Goal: Complete application form: Complete application form

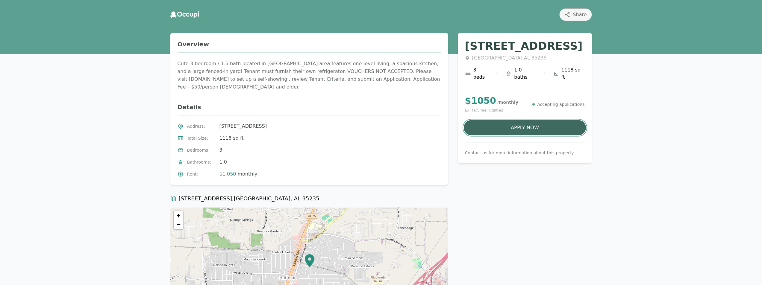
click at [551, 121] on button "Apply Now" at bounding box center [525, 127] width 122 height 15
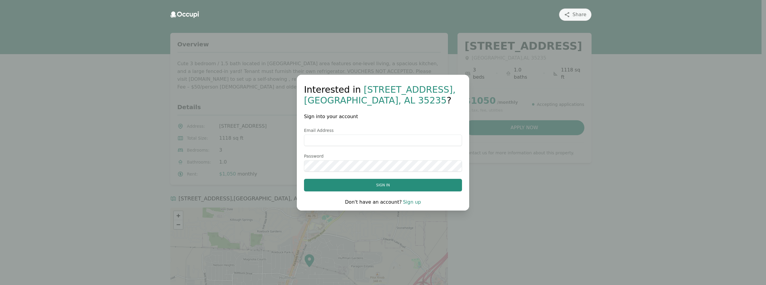
click at [331, 139] on input "Email Address" at bounding box center [383, 140] width 158 height 11
click at [396, 187] on button "Sign in" at bounding box center [383, 185] width 158 height 13
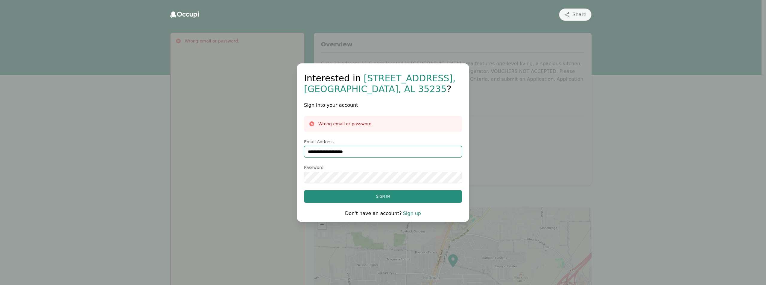
click at [323, 152] on input "**********" at bounding box center [383, 151] width 158 height 11
type input "**********"
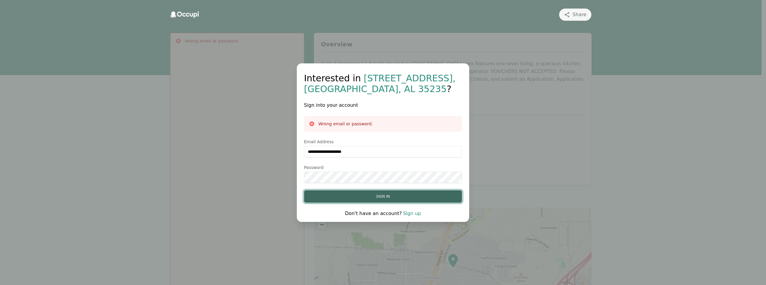
click at [372, 196] on button "Sign in" at bounding box center [383, 196] width 158 height 13
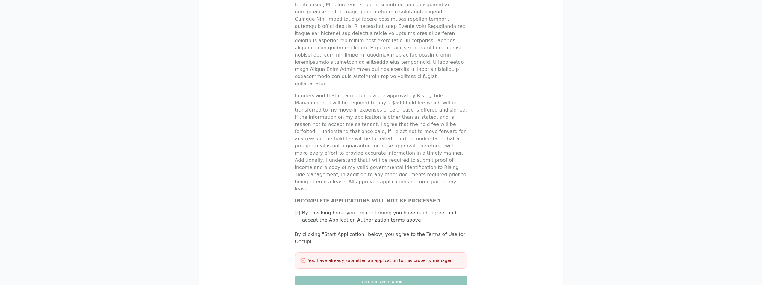
scroll to position [382, 0]
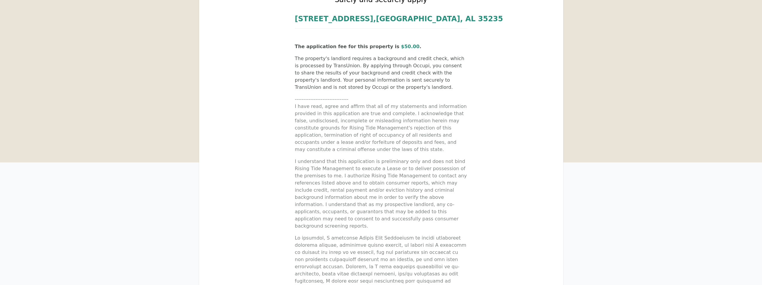
scroll to position [0, 0]
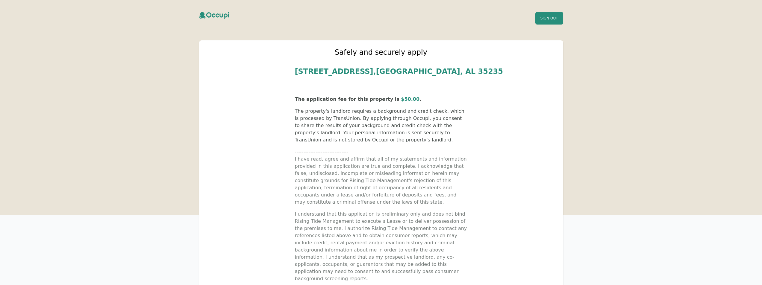
click at [401, 101] on span "$ 50.00" at bounding box center [410, 99] width 19 height 6
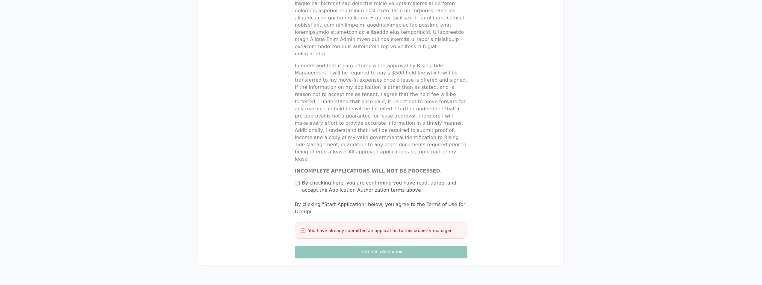
scroll to position [382, 0]
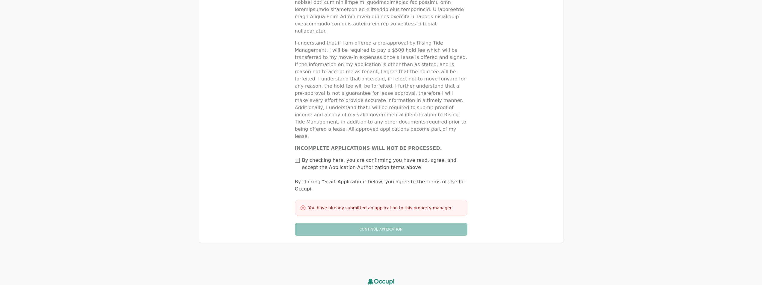
click at [333, 205] on h3 "You have already submitted an application to this property manager." at bounding box center [380, 208] width 144 height 6
click at [302, 205] on icon at bounding box center [303, 208] width 6 height 6
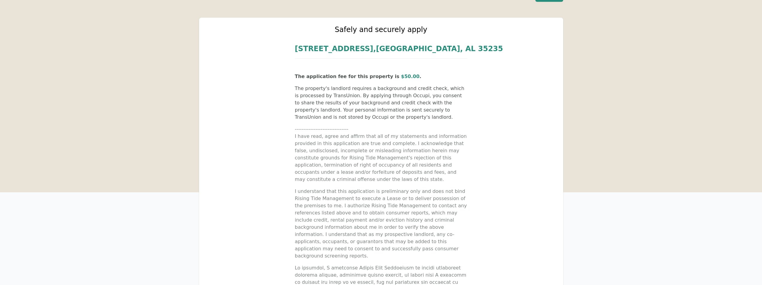
scroll to position [0, 0]
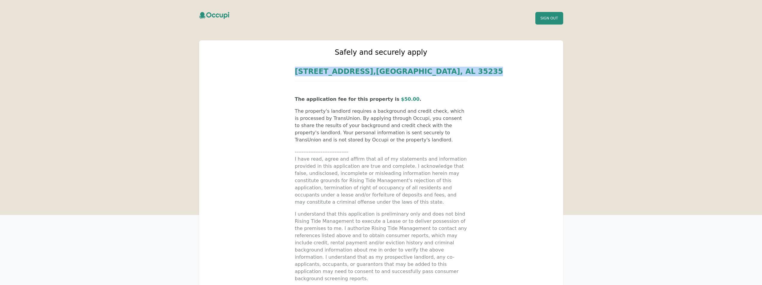
drag, startPoint x: 461, startPoint y: 69, endPoint x: 316, endPoint y: 70, distance: 144.6
copy span "924 N Martinwood Dr , Birmingham , AL 35235"
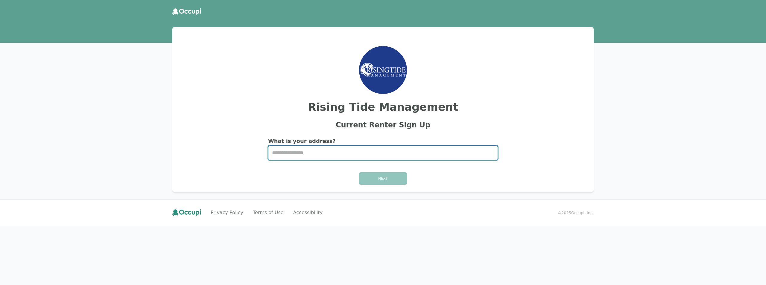
click at [315, 152] on input "Start typing..." at bounding box center [383, 153] width 229 height 14
drag, startPoint x: 309, startPoint y: 149, endPoint x: 300, endPoint y: 149, distance: 9.0
click at [301, 151] on input "Start typing..." at bounding box center [383, 153] width 229 height 14
paste input "**********"
type input "**********"
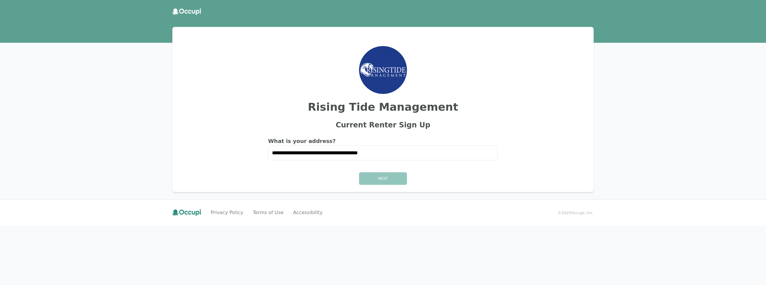
click at [381, 179] on div "Next" at bounding box center [383, 178] width 407 height 13
click at [384, 180] on div "Next" at bounding box center [383, 178] width 407 height 13
click at [392, 179] on div "Next" at bounding box center [383, 178] width 407 height 13
click at [403, 181] on div "Next" at bounding box center [383, 178] width 407 height 13
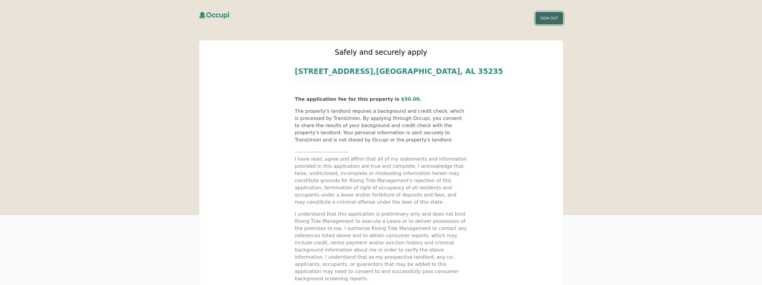
click at [554, 19] on button "Sign Out" at bounding box center [549, 18] width 28 height 13
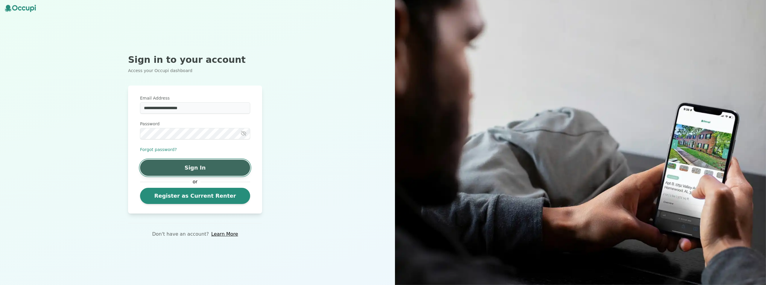
click at [208, 167] on button "Sign In" at bounding box center [195, 168] width 110 height 16
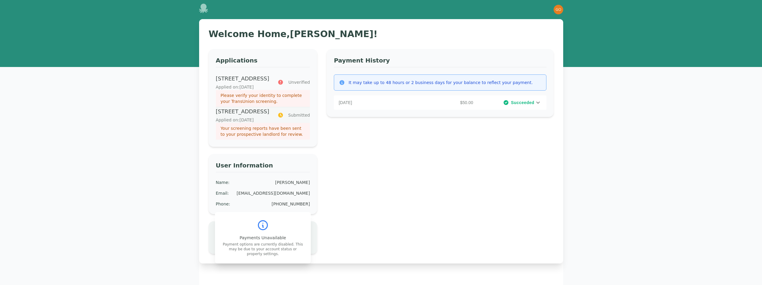
click at [274, 137] on p "Your screening reports have been sent to your prospective landlord for review." at bounding box center [263, 131] width 85 height 12
click at [241, 116] on p "924 N Martinwood Dr, Birmingham, AL 35235" at bounding box center [243, 111] width 54 height 8
click at [282, 118] on icon at bounding box center [280, 115] width 5 height 5
click at [537, 101] on icon at bounding box center [537, 102] width 7 height 7
click at [552, 10] on div "Open user menu" at bounding box center [556, 10] width 13 height 10
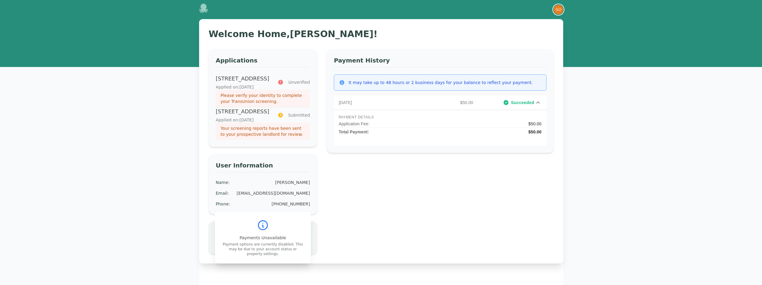
click at [557, 11] on img "button" at bounding box center [559, 10] width 10 height 10
click at [529, 23] on button "Your Profile" at bounding box center [534, 22] width 57 height 11
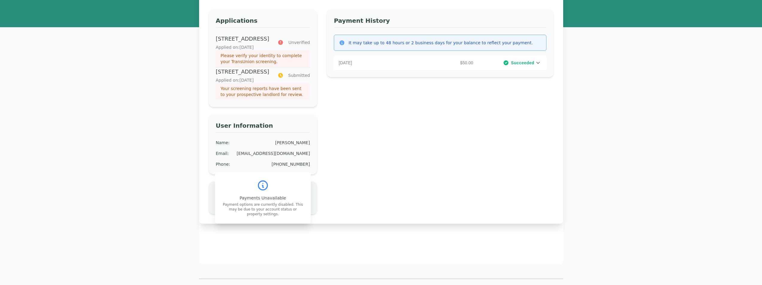
scroll to position [10, 0]
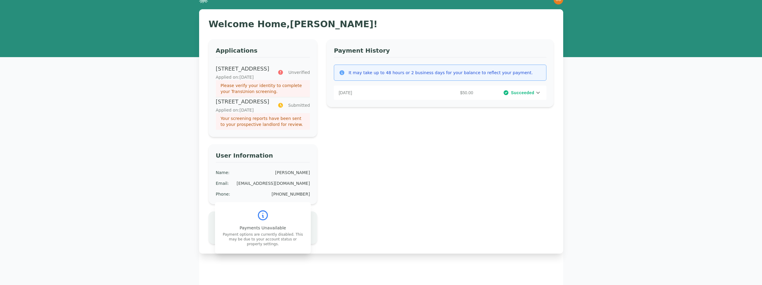
click at [427, 91] on p "$50.00" at bounding box center [441, 93] width 69 height 6
drag, startPoint x: 475, startPoint y: 81, endPoint x: 472, endPoint y: 81, distance: 3.0
click at [474, 81] on div "Payment History It may take up to 48 hours or 2 business days for your balance …" at bounding box center [440, 91] width 227 height 104
click at [340, 76] on div "It may take up to 48 hours or 2 business days for your balance to reflect your …" at bounding box center [440, 73] width 212 height 16
click at [227, 73] on p "924 N Martinwood Dr, Birmingham, AL 35235" at bounding box center [243, 69] width 55 height 8
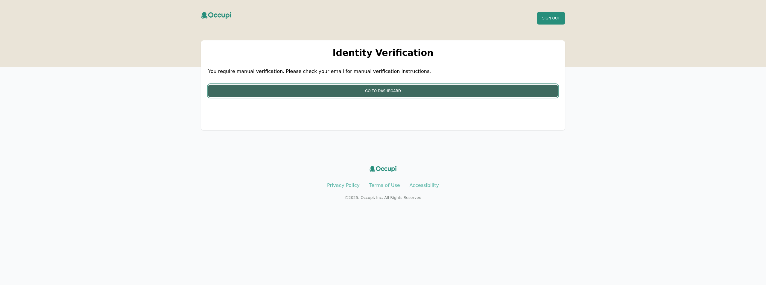
click at [235, 93] on button "Go to Dashboard" at bounding box center [383, 91] width 350 height 13
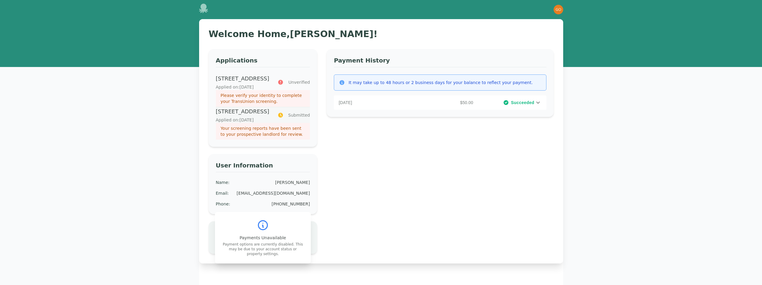
click at [263, 137] on p "Your screening reports have been sent to your prospective landlord for review." at bounding box center [263, 131] width 85 height 12
click at [294, 118] on span "Submitted" at bounding box center [299, 115] width 22 height 6
click at [243, 116] on p "924 N Martinwood Dr, Birmingham, AL 35235" at bounding box center [243, 111] width 54 height 8
click at [255, 137] on p "Your screening reports have been sent to your prospective landlord for review." at bounding box center [263, 131] width 85 height 12
click at [287, 84] on p "Unverified" at bounding box center [294, 82] width 32 height 6
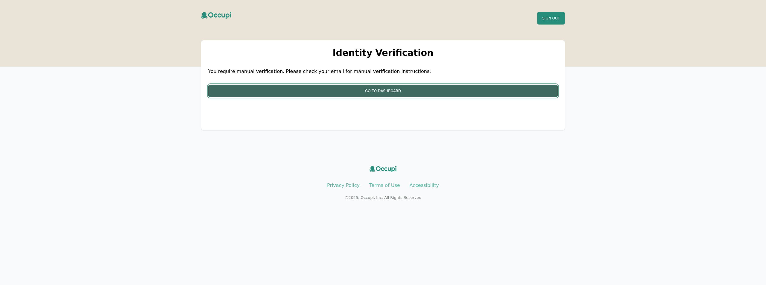
click at [348, 95] on button "Go to Dashboard" at bounding box center [383, 91] width 350 height 13
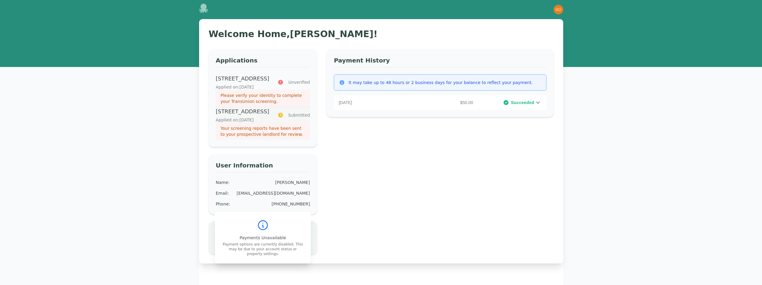
click at [301, 118] on span "Submitted" at bounding box center [299, 115] width 22 height 6
click at [281, 118] on icon at bounding box center [280, 115] width 5 height 5
click at [308, 118] on span "Submitted" at bounding box center [299, 115] width 22 height 6
click at [307, 118] on span "Submitted" at bounding box center [299, 115] width 22 height 6
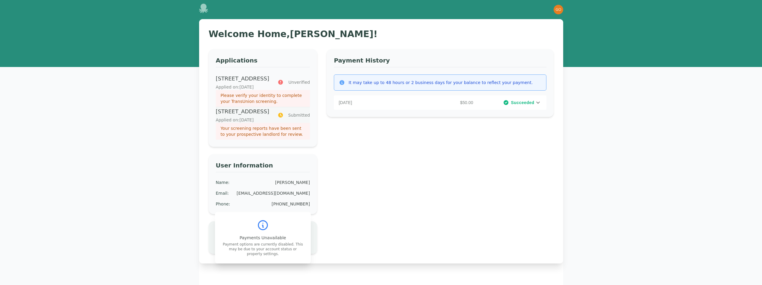
click at [282, 137] on p "Your screening reports have been sent to your prospective landlord for review." at bounding box center [263, 131] width 85 height 12
click at [281, 137] on p "Your screening reports have been sent to your prospective landlord for review." at bounding box center [263, 131] width 85 height 12
click at [280, 137] on p "Your screening reports have been sent to your prospective landlord for review." at bounding box center [263, 131] width 85 height 12
click at [254, 137] on p "Your screening reports have been sent to your prospective landlord for review." at bounding box center [263, 131] width 85 height 12
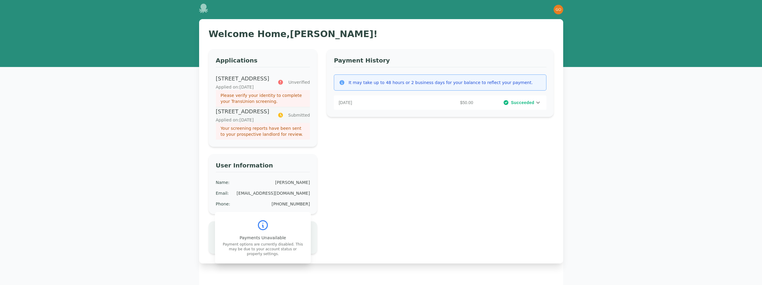
click at [297, 118] on span "Submitted" at bounding box center [299, 115] width 22 height 6
click at [282, 84] on icon at bounding box center [280, 82] width 5 height 5
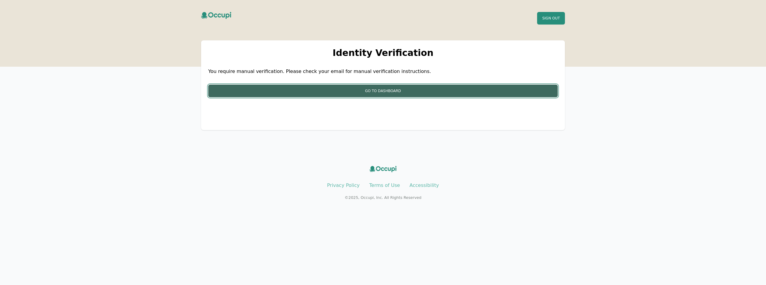
click at [337, 94] on button "Go to Dashboard" at bounding box center [383, 91] width 350 height 13
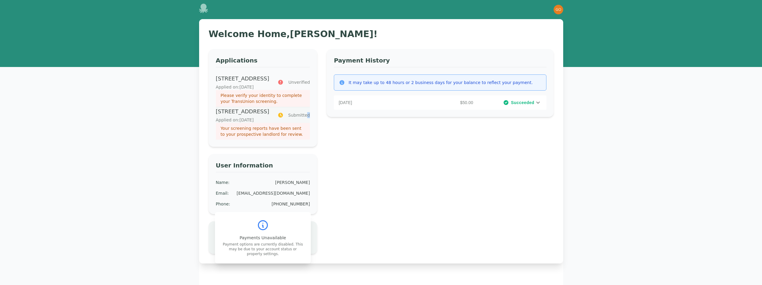
click at [308, 118] on span "Submitted" at bounding box center [299, 115] width 22 height 6
click at [263, 137] on p "Your screening reports have been sent to your prospective landlord for review." at bounding box center [263, 131] width 85 height 12
click at [300, 118] on span "Submitted" at bounding box center [299, 115] width 22 height 6
click at [301, 118] on span "Submitted" at bounding box center [299, 115] width 22 height 6
click at [480, 99] on div "September 9, 2025 $50.00 Succeeded" at bounding box center [440, 103] width 212 height 14
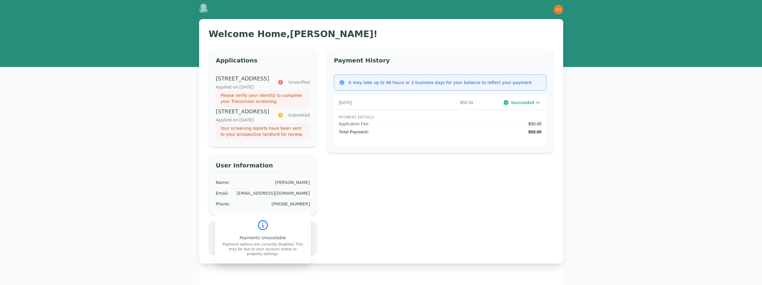
click at [480, 100] on div "September 9, 2025 $50.00 Succeeded" at bounding box center [440, 103] width 212 height 14
click at [262, 248] on div "Payments Unavailable Payment options are currently disabled. This may be due to…" at bounding box center [263, 237] width 96 height 51
click at [264, 231] on icon at bounding box center [263, 225] width 12 height 12
click at [295, 196] on div "bobotoyou651@gmail.com" at bounding box center [273, 193] width 73 height 6
click at [206, 5] on icon at bounding box center [204, 9] width 10 height 10
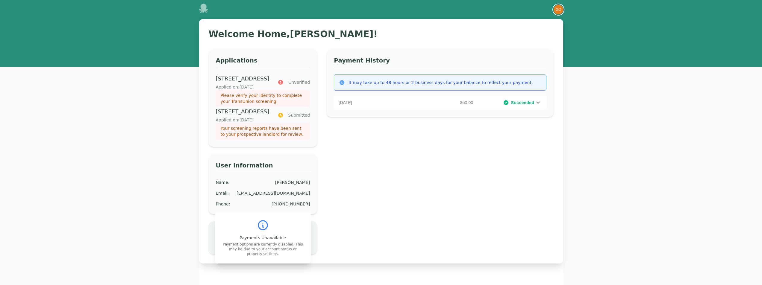
click at [559, 10] on img "button" at bounding box center [559, 10] width 10 height 10
click at [526, 23] on button "Your Profile" at bounding box center [534, 22] width 57 height 11
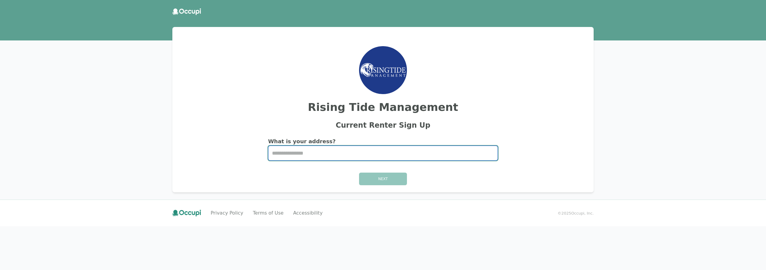
click at [312, 154] on input "Start typing..." at bounding box center [383, 153] width 229 height 14
paste input "**********"
type input "**********"
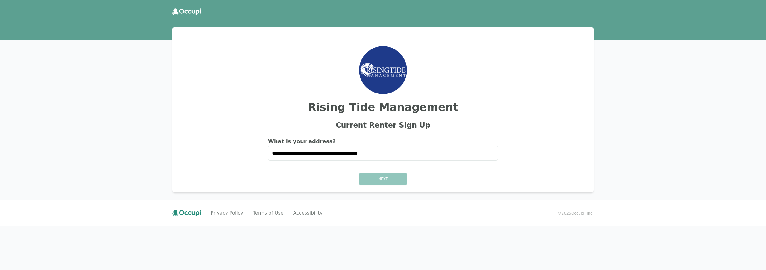
click at [393, 180] on div "Next" at bounding box center [383, 178] width 407 height 13
click at [384, 178] on div "Next" at bounding box center [383, 178] width 407 height 13
click at [383, 178] on div "Next" at bounding box center [383, 178] width 407 height 13
click at [342, 160] on div at bounding box center [383, 153] width 230 height 15
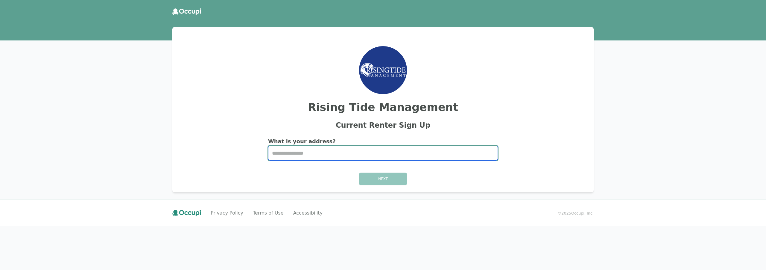
paste input "**********"
type input "**********"
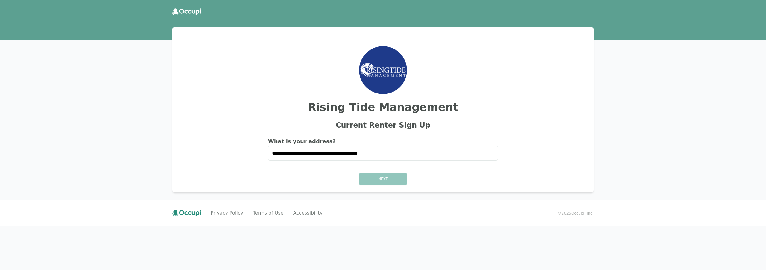
click at [389, 166] on div "**********" at bounding box center [383, 109] width 422 height 165
drag, startPoint x: 387, startPoint y: 171, endPoint x: 384, endPoint y: 175, distance: 5.8
click at [385, 172] on div "**********" at bounding box center [383, 109] width 422 height 165
click at [382, 178] on div "Next" at bounding box center [383, 178] width 407 height 13
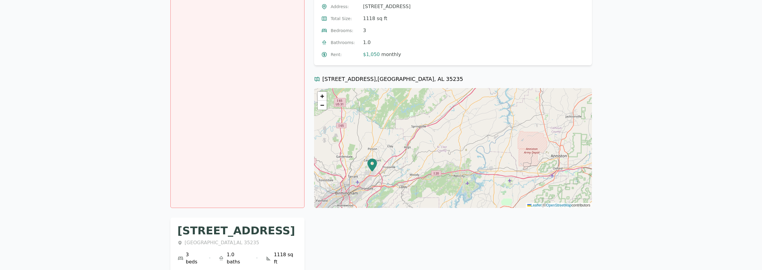
scroll to position [216, 0]
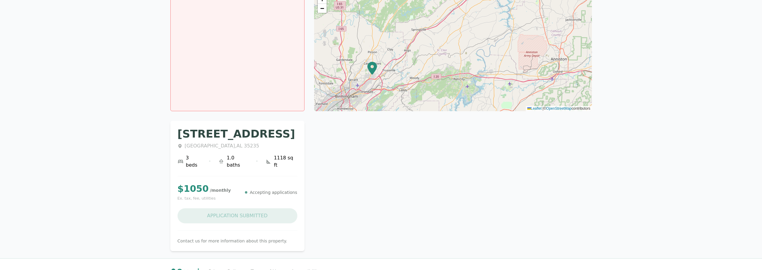
click at [247, 208] on div "Application Submitted" at bounding box center [238, 215] width 120 height 15
click at [274, 189] on p "Accepting applications" at bounding box center [273, 192] width 47 height 6
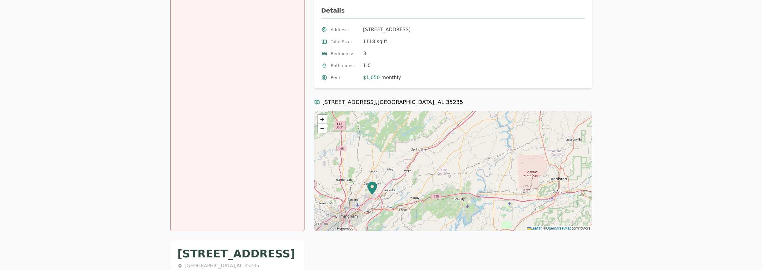
scroll to position [0, 0]
